Goal: Check status: Check status

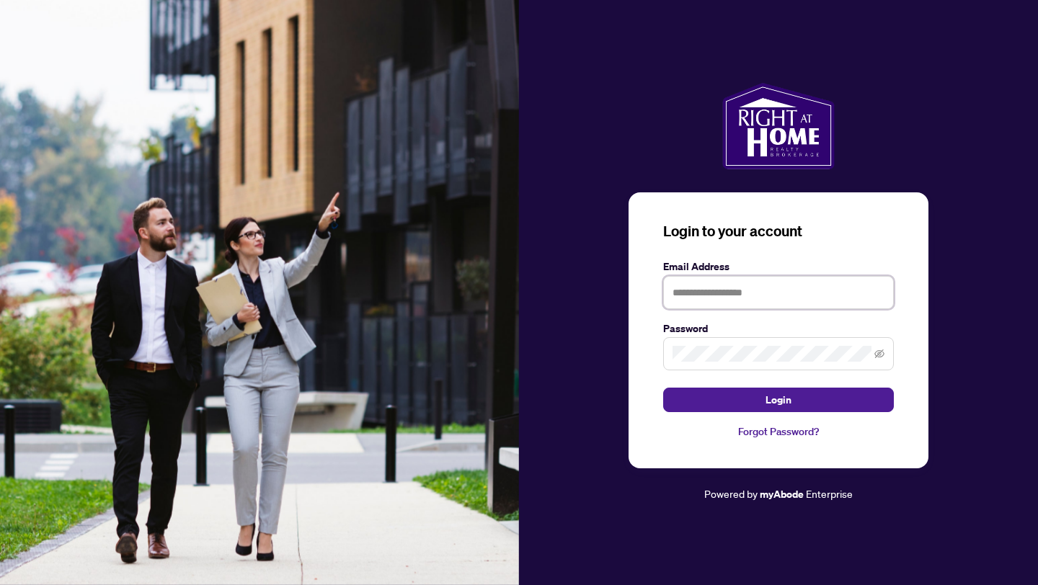
click at [690, 287] on input "text" at bounding box center [778, 292] width 231 height 33
type input "**********"
click at [881, 355] on icon "eye-invisible" at bounding box center [879, 354] width 10 height 10
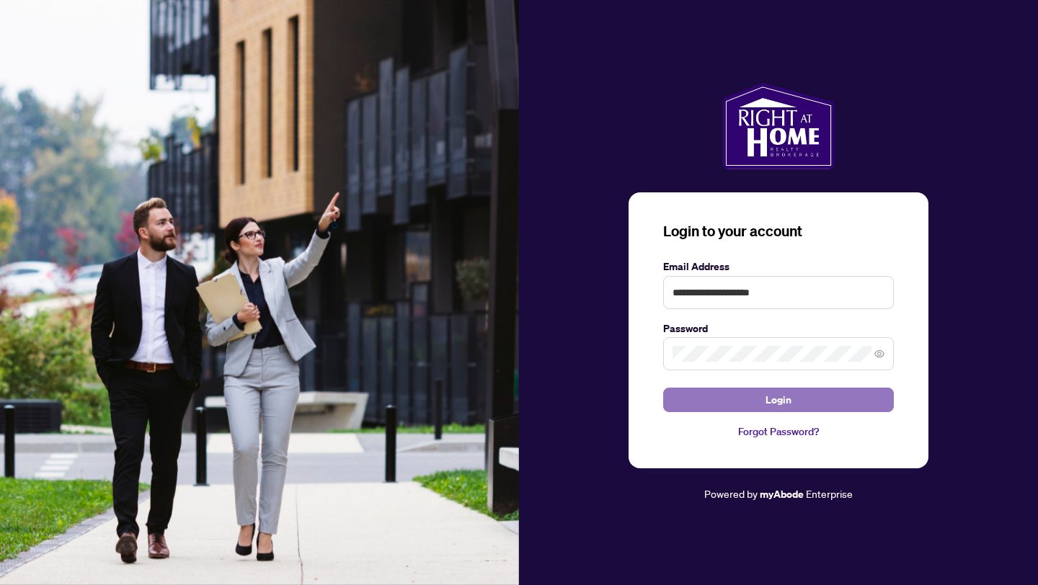
click at [773, 405] on span "Login" at bounding box center [778, 399] width 26 height 23
click at [771, 396] on span "Login" at bounding box center [778, 399] width 26 height 23
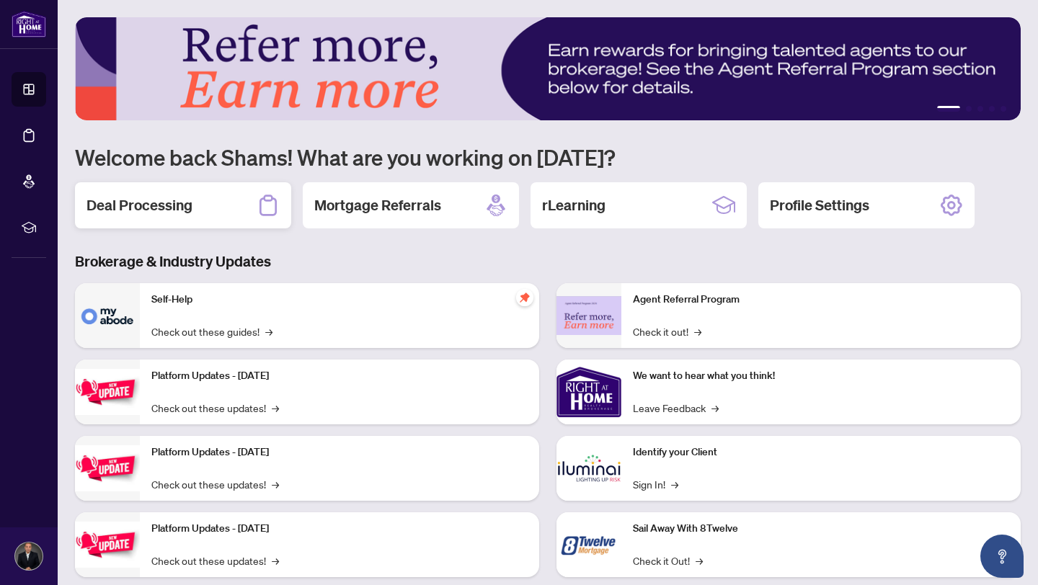
click at [177, 207] on h2 "Deal Processing" at bounding box center [139, 205] width 106 height 20
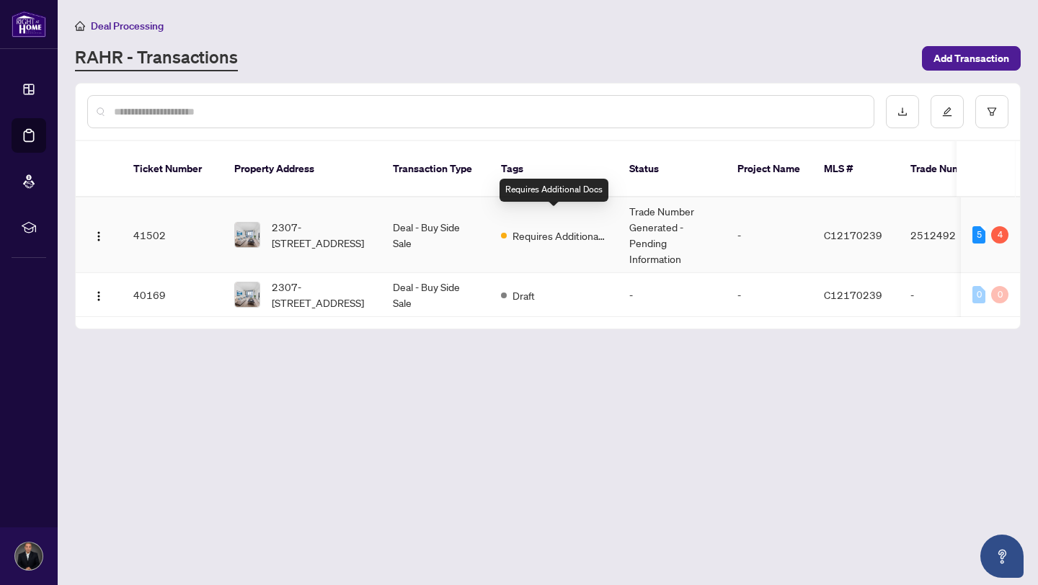
click at [550, 228] on span "Requires Additional Docs" at bounding box center [559, 236] width 94 height 16
